Goal: Task Accomplishment & Management: Manage account settings

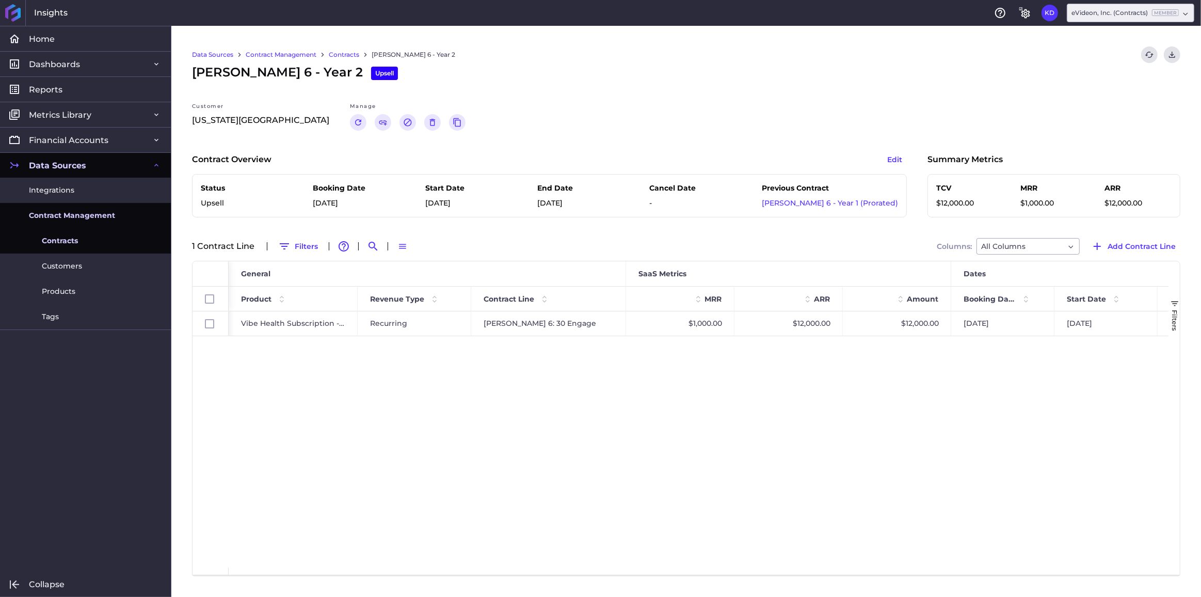
click at [339, 50] on link "Contracts" at bounding box center [344, 54] width 30 height 9
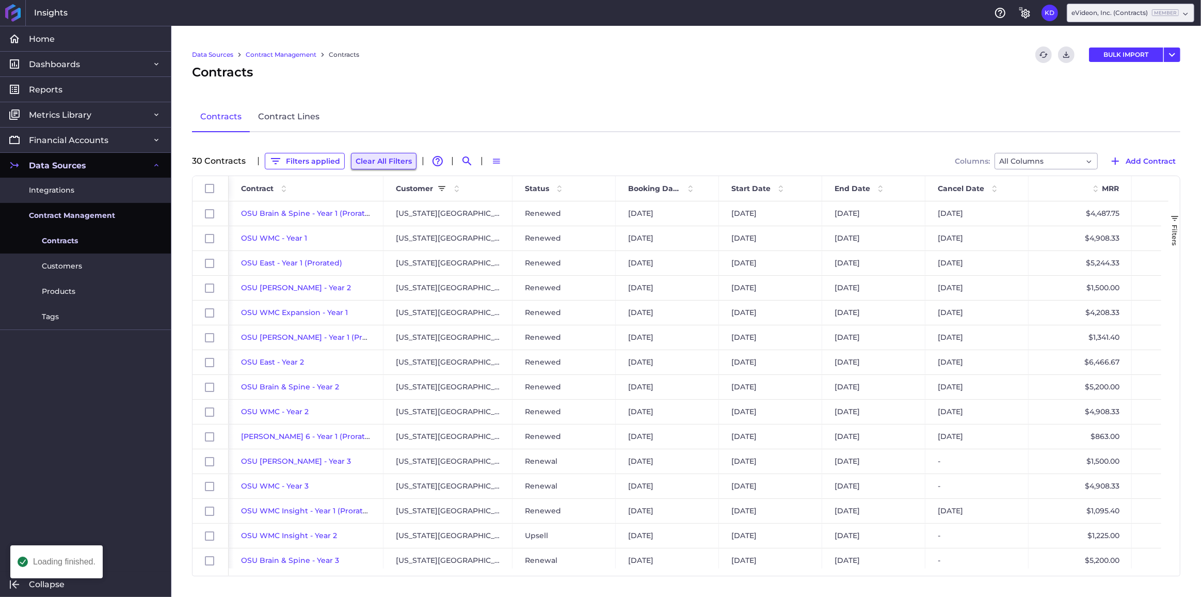
click at [355, 163] on button "Clear All Filters" at bounding box center [384, 161] width 66 height 17
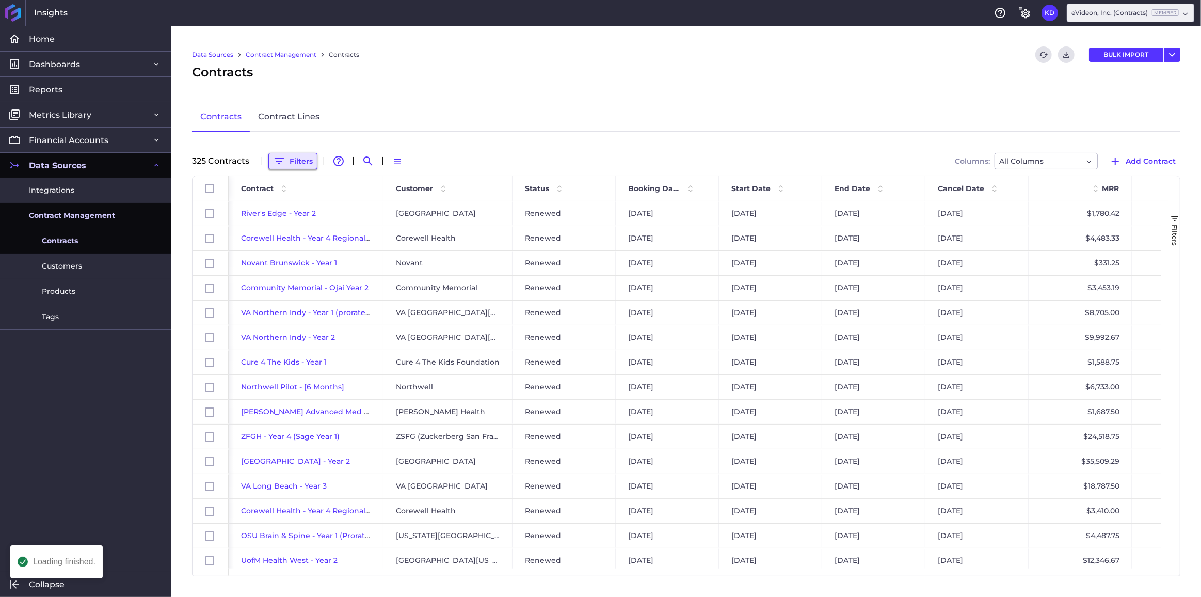
click at [297, 158] on button "Filters" at bounding box center [292, 161] width 49 height 17
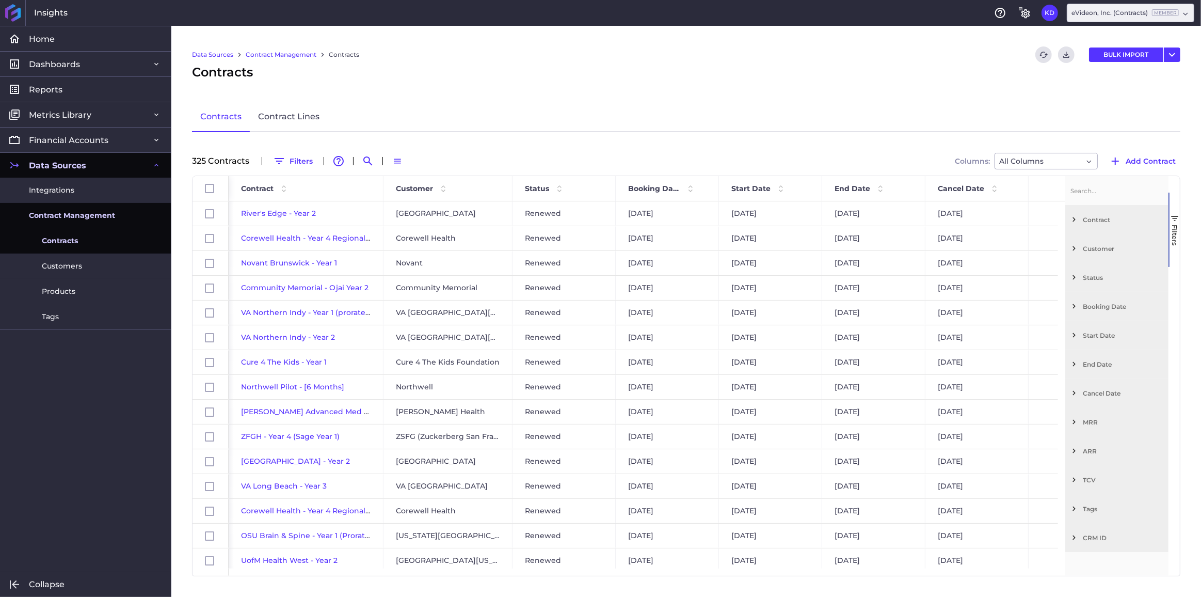
click at [1078, 247] on span "Filter List 12 Filters" at bounding box center [1073, 248] width 9 height 9
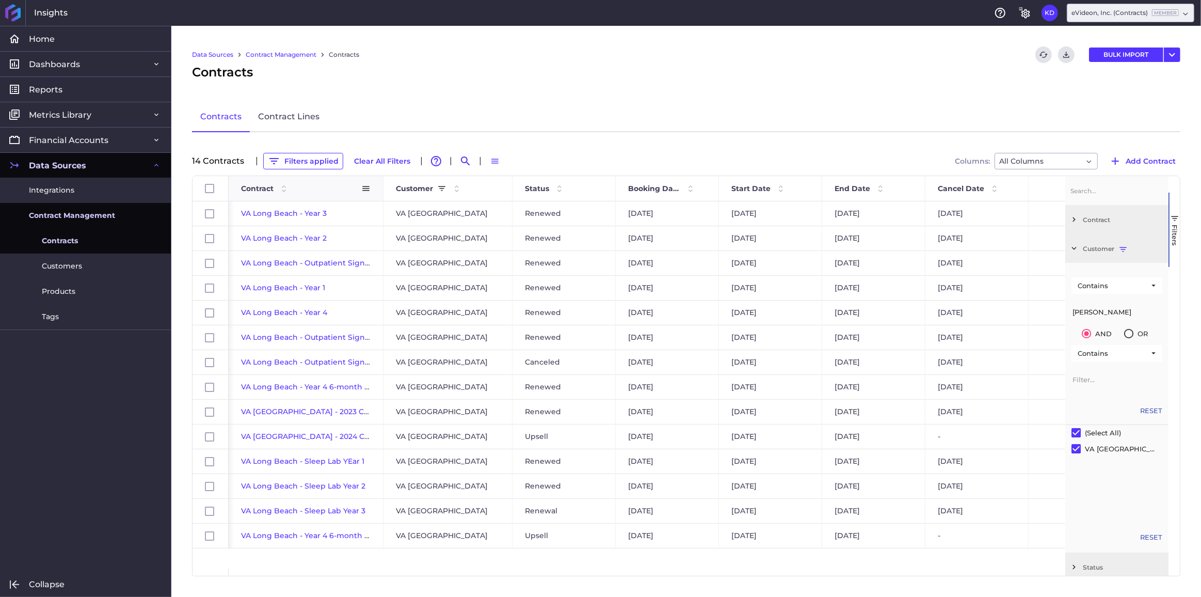
click at [249, 187] on span "Contract" at bounding box center [257, 188] width 33 height 9
click at [349, 160] on button "Clear All Filters" at bounding box center [382, 161] width 66 height 17
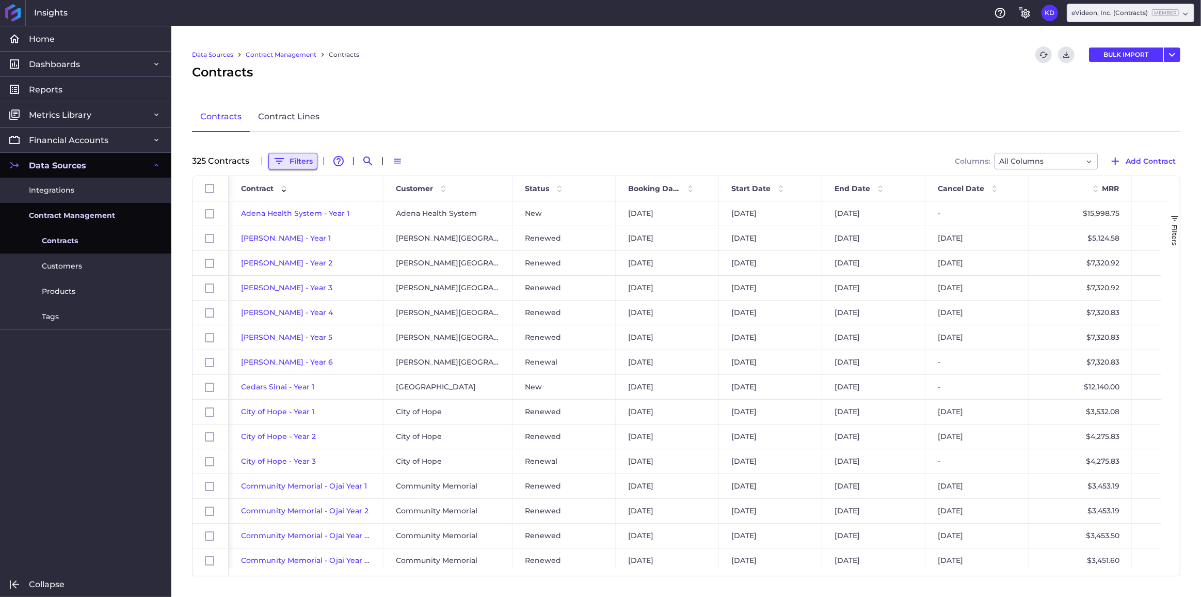
click at [291, 165] on button "Filters" at bounding box center [292, 161] width 49 height 17
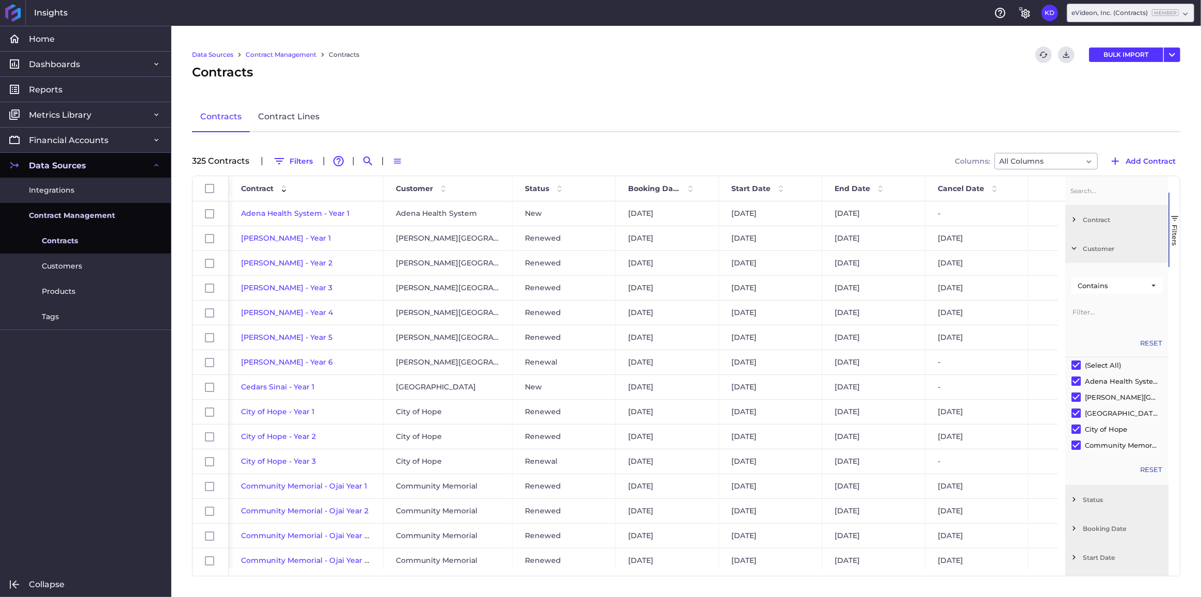
click at [1102, 323] on div "Contains" at bounding box center [1116, 299] width 103 height 61
click at [1102, 311] on input "Filter Value" at bounding box center [1116, 311] width 91 height 21
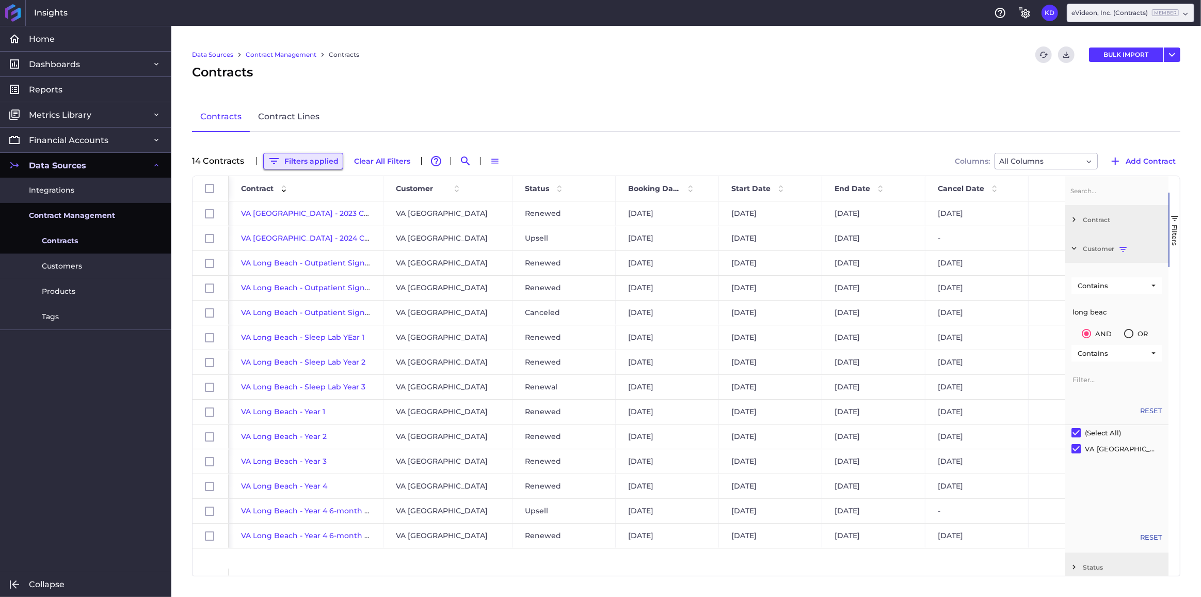
type input "long beac"
click at [301, 166] on button "Filters applied" at bounding box center [303, 161] width 80 height 17
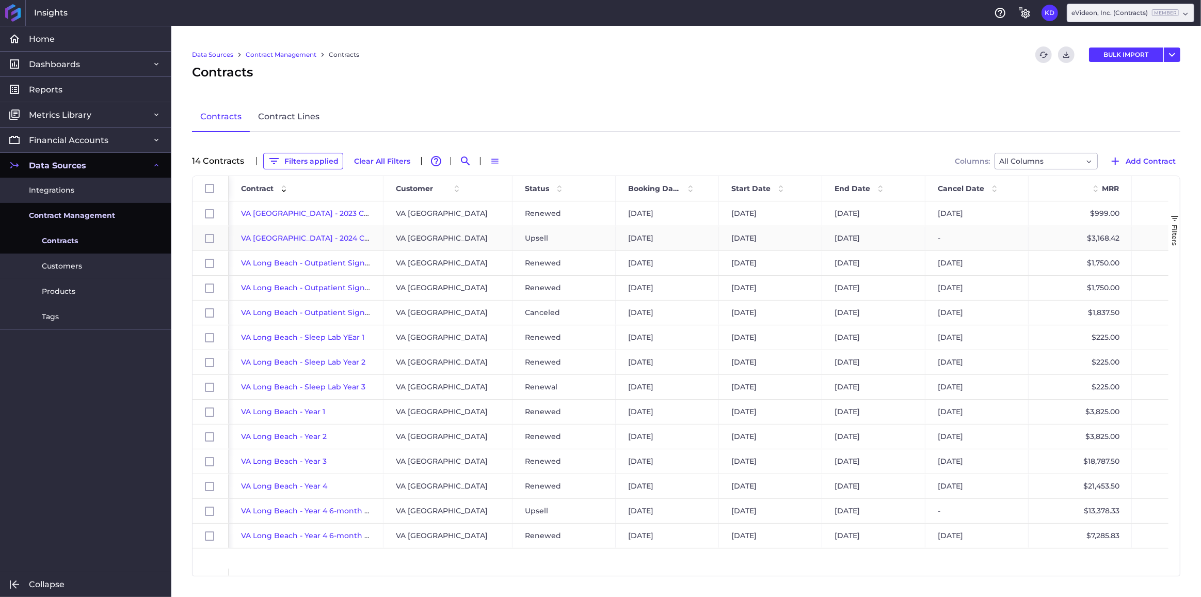
click at [286, 237] on span "VA [GEOGRAPHIC_DATA] - 2024 Content" at bounding box center [315, 237] width 149 height 9
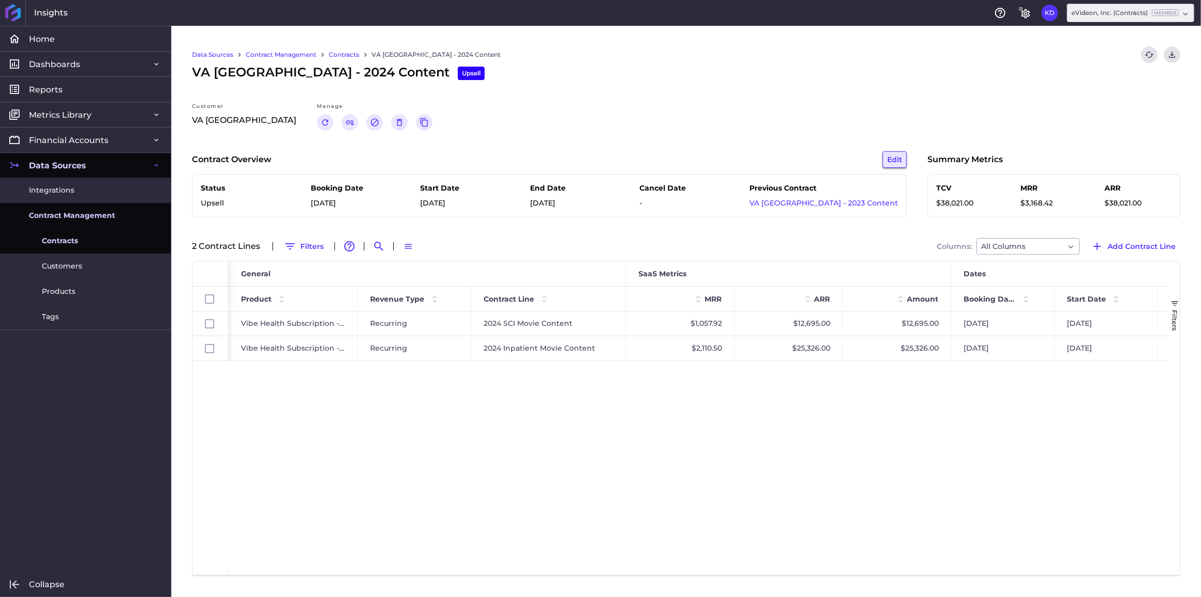
click at [894, 157] on button "Edit" at bounding box center [895, 159] width 24 height 17
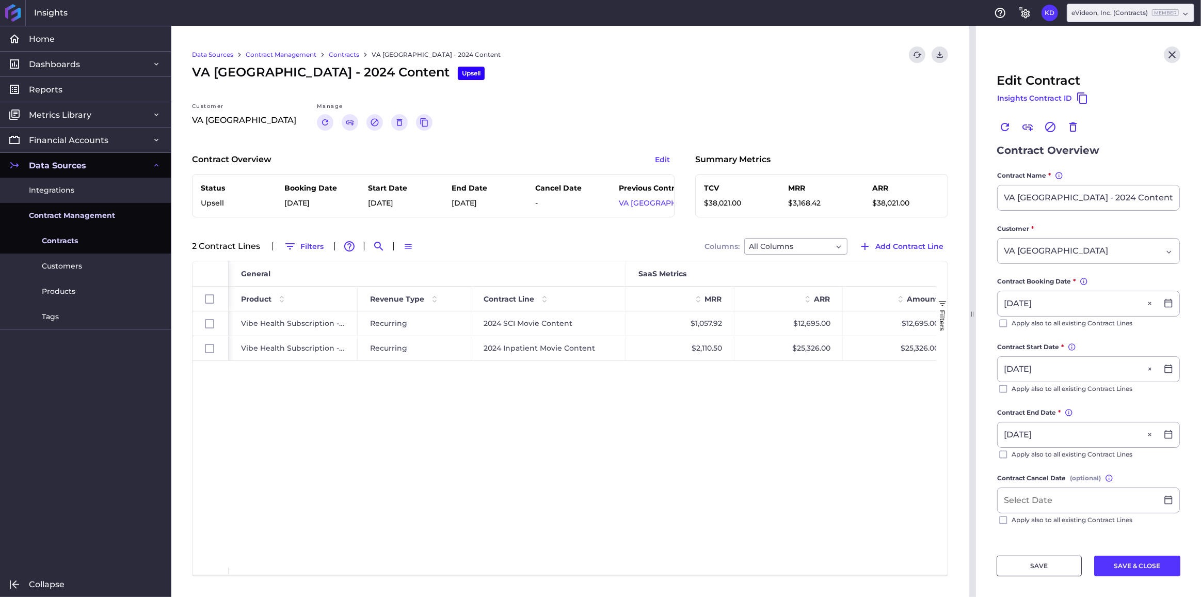
scroll to position [108, 0]
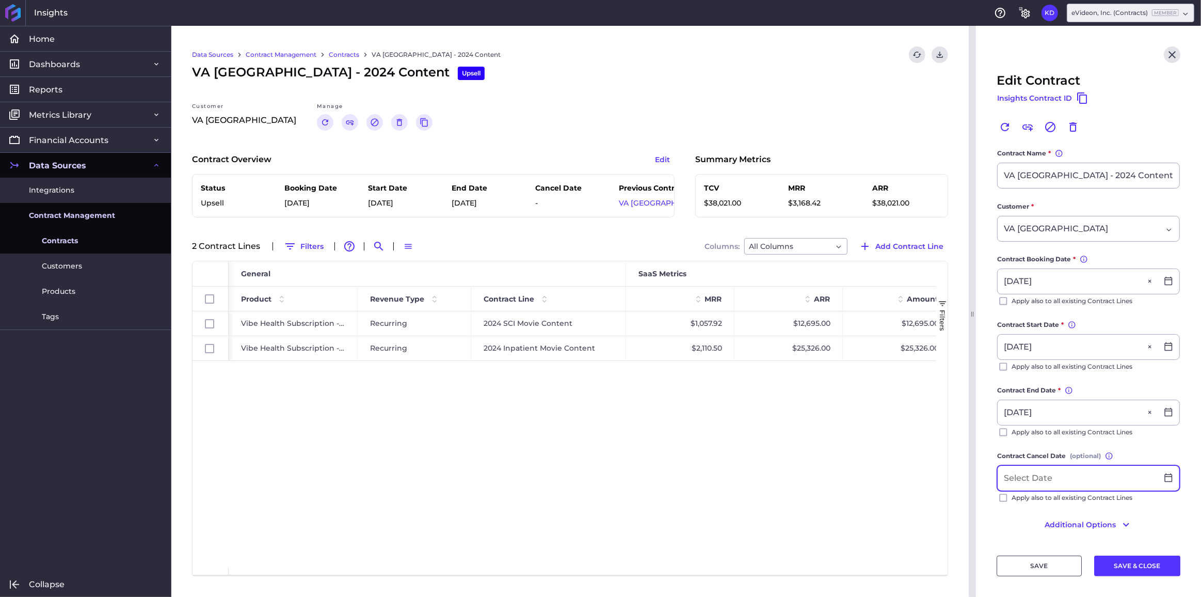
click at [1045, 480] on input at bounding box center [1078, 478] width 160 height 25
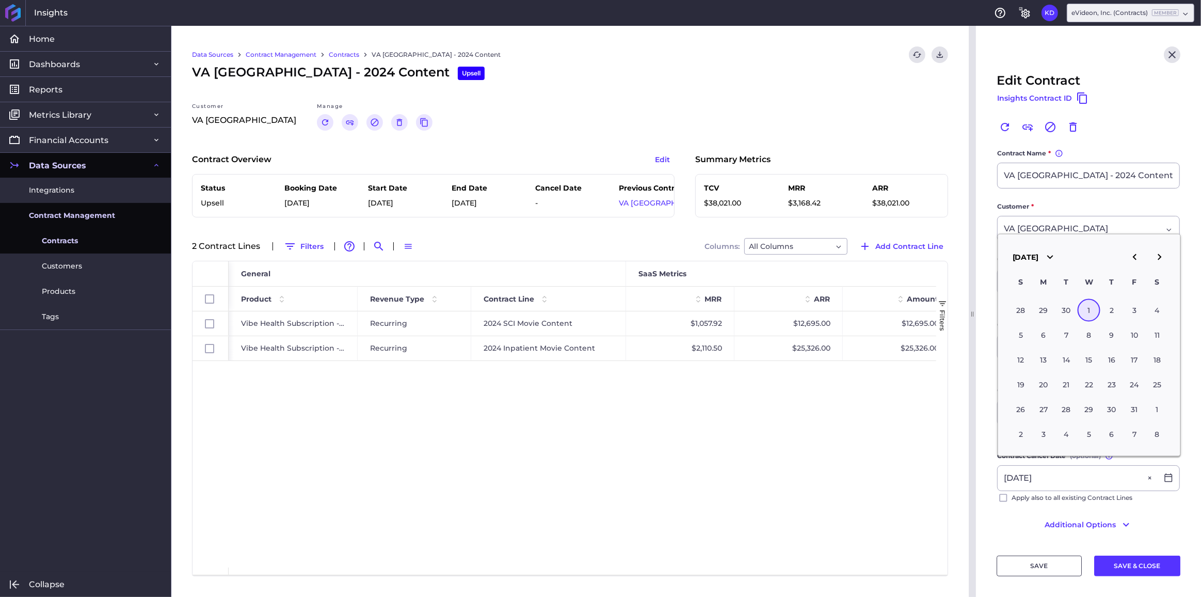
click at [1089, 309] on div "1" at bounding box center [1089, 309] width 23 height 23
type input "[DATE]"
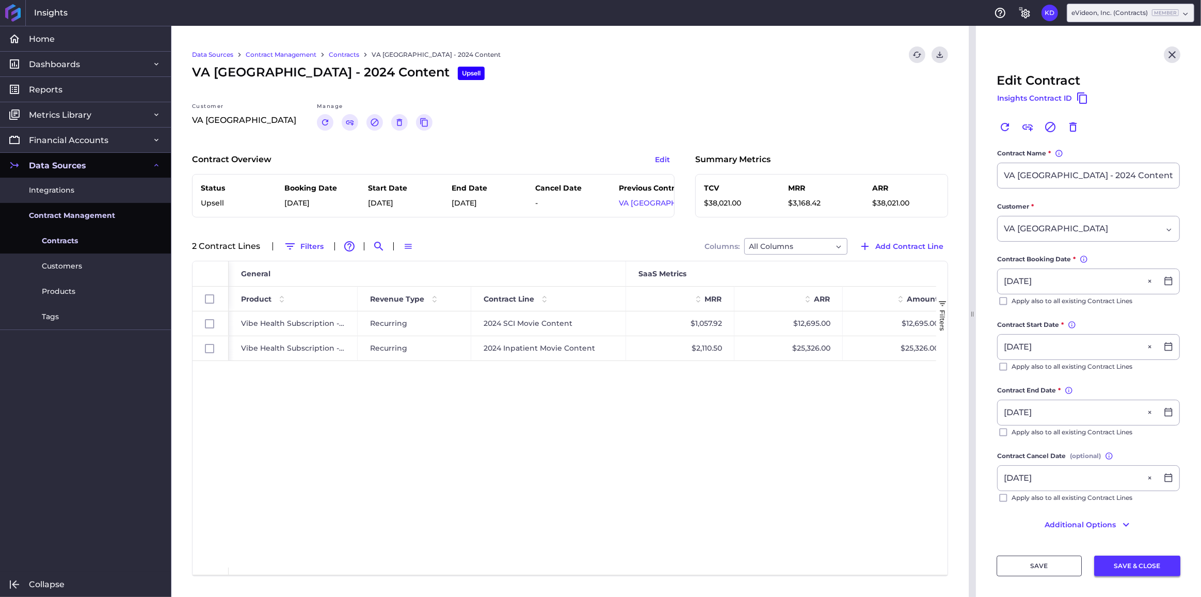
click at [1127, 564] on button "SAVE & CLOSE" at bounding box center [1137, 565] width 86 height 21
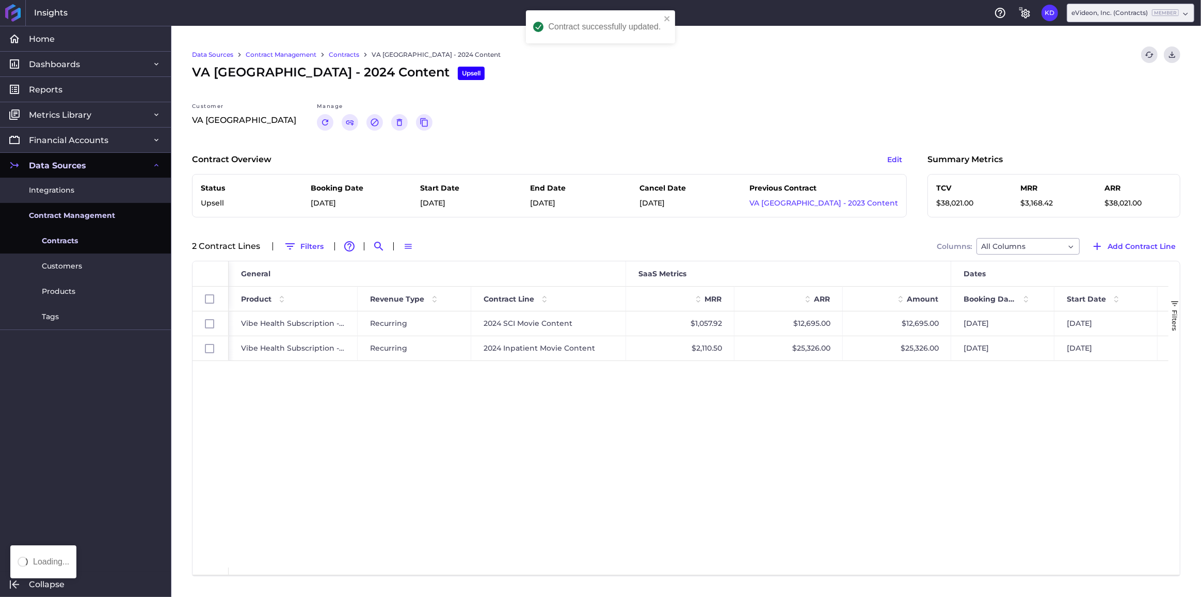
scroll to position [0, 0]
click at [346, 51] on link "Contracts" at bounding box center [344, 54] width 30 height 9
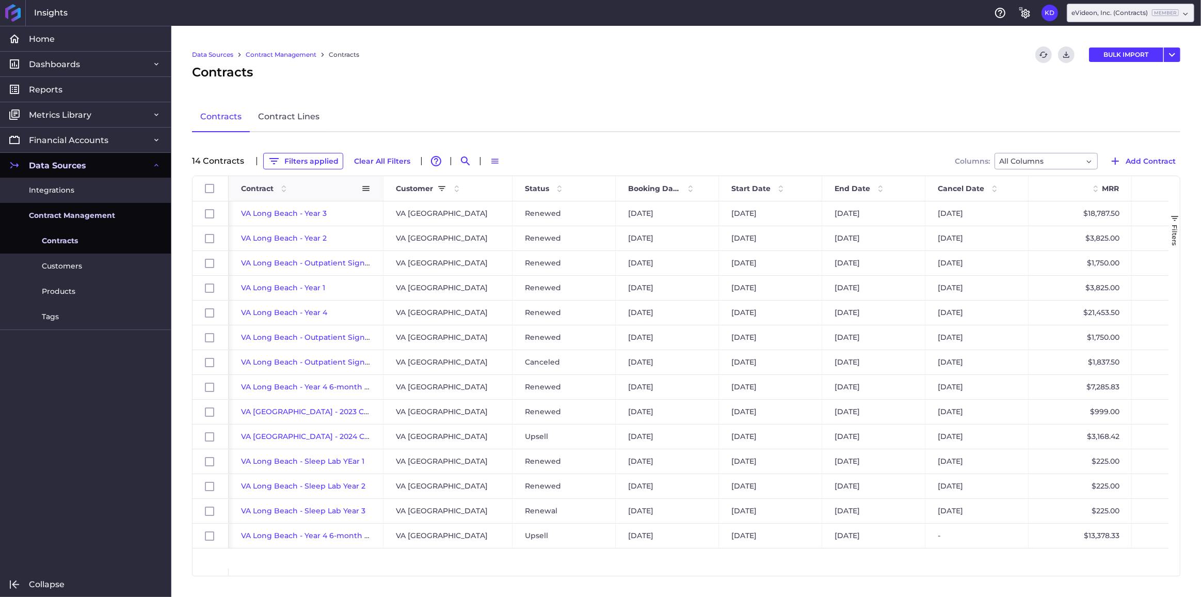
click at [265, 188] on span "Contract" at bounding box center [257, 188] width 33 height 9
